Goal: Check status: Check status

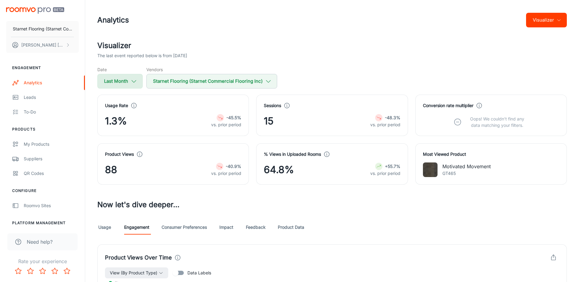
click at [135, 81] on icon "button" at bounding box center [133, 81] width 7 height 7
select select "8"
select select "2025"
select select "8"
select select "2025"
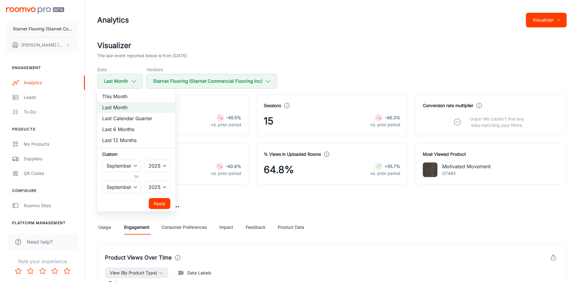
click at [135, 141] on li "Last 12 Months" at bounding box center [136, 140] width 78 height 11
select select "9"
select select "2024"
click at [165, 202] on button "Apply" at bounding box center [160, 203] width 22 height 11
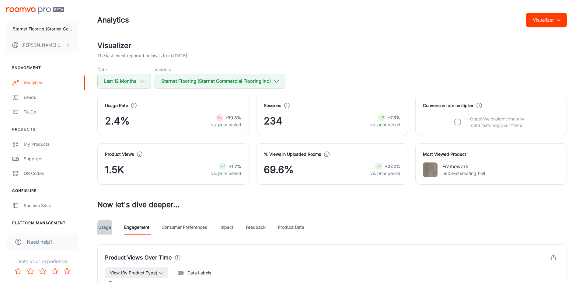
click at [102, 228] on link "Usage" at bounding box center [104, 227] width 15 height 15
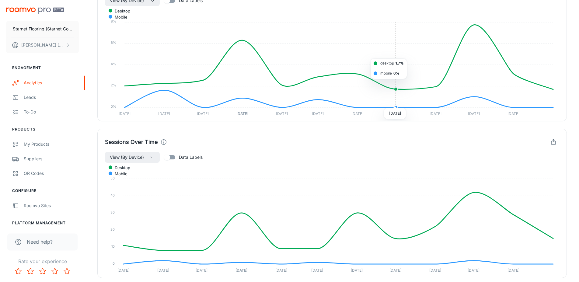
scroll to position [372, 0]
